Goal: Find contact information: Find contact information

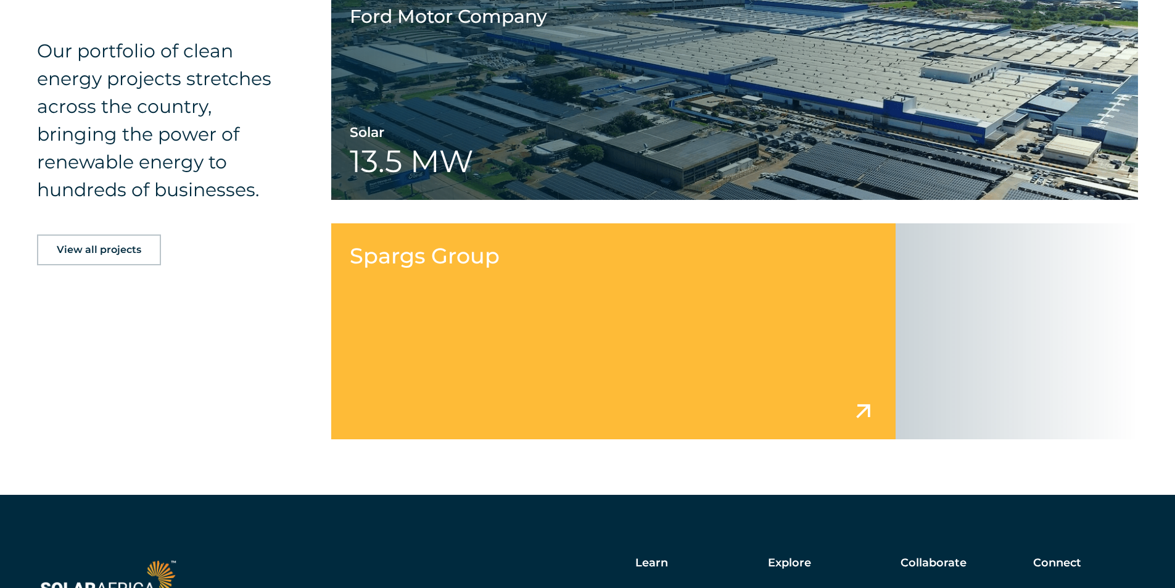
scroll to position [1991, 0]
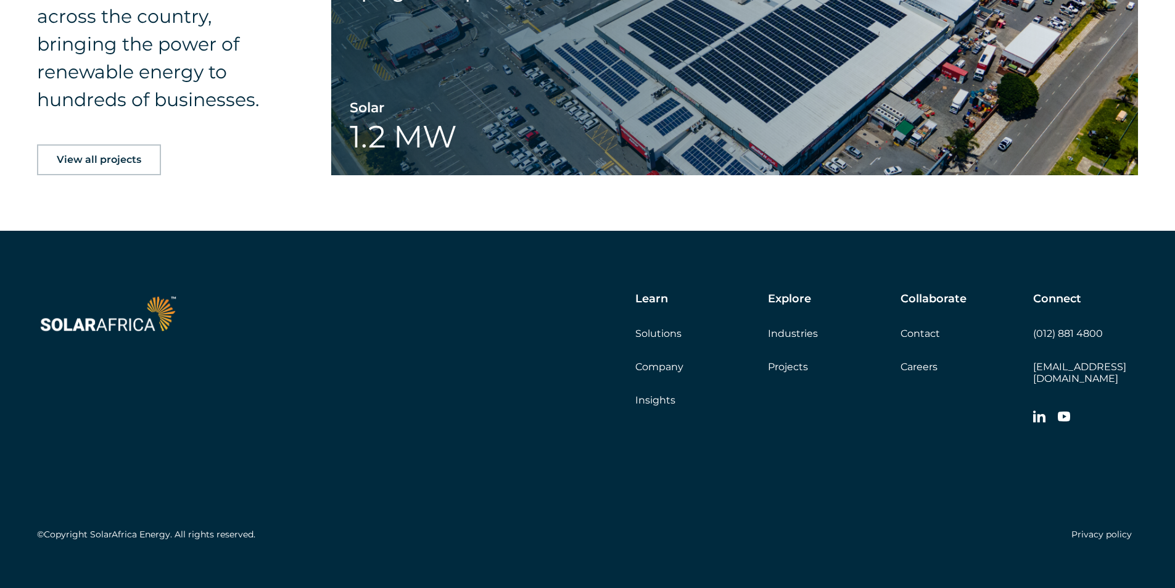
click at [894, 364] on div "Explore Industries Projects" at bounding box center [834, 332] width 133 height 80
click at [916, 361] on link "Careers" at bounding box center [919, 367] width 37 height 12
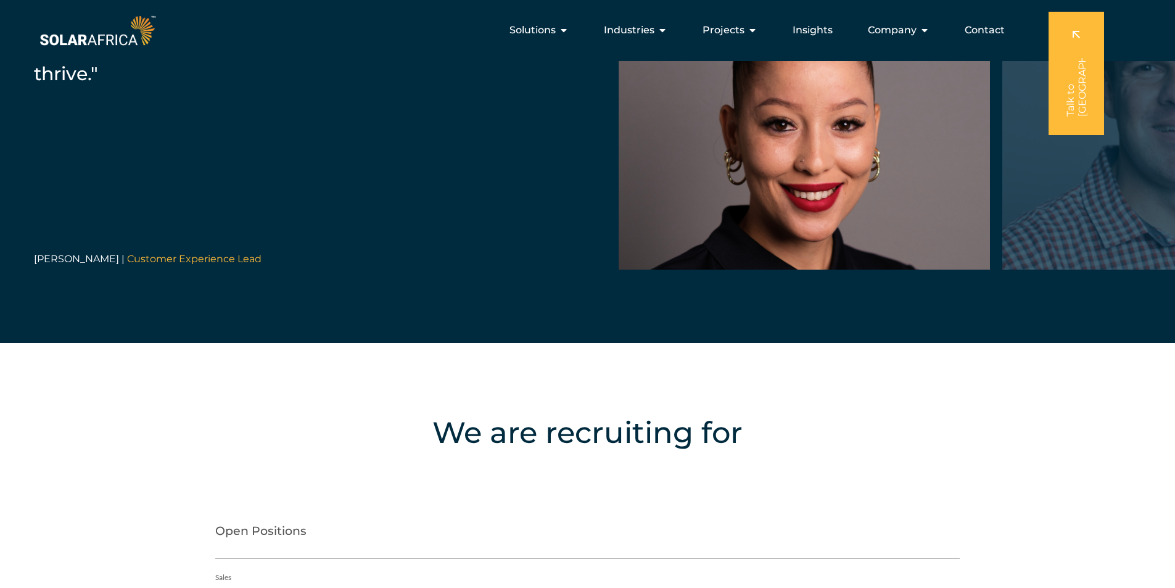
scroll to position [1886, 0]
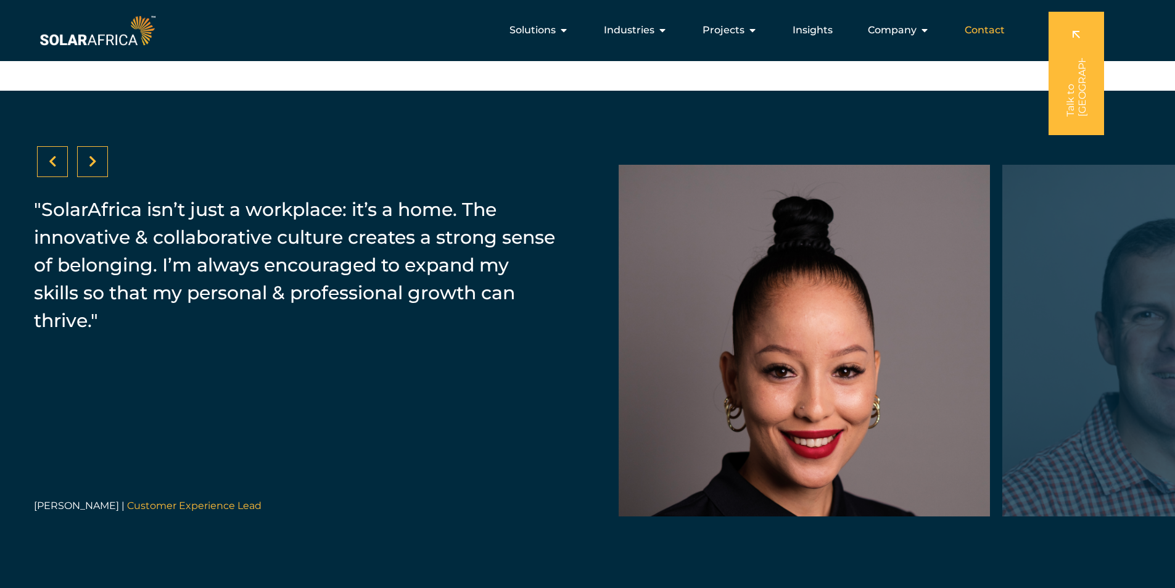
click at [994, 30] on span "Contact" at bounding box center [985, 30] width 40 height 15
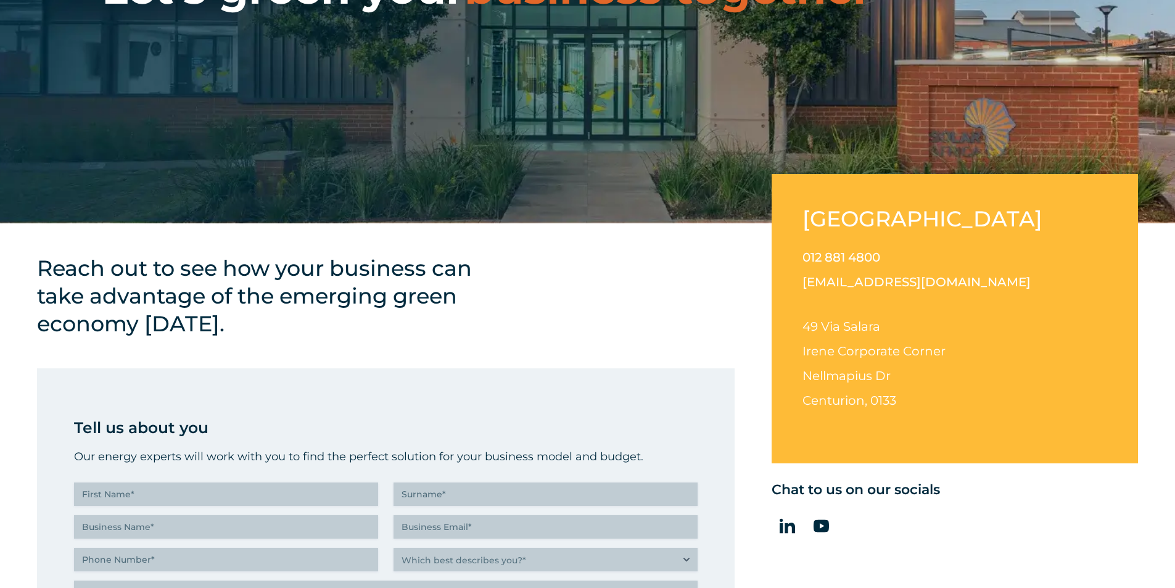
scroll to position [493, 0]
